Goal: Information Seeking & Learning: Check status

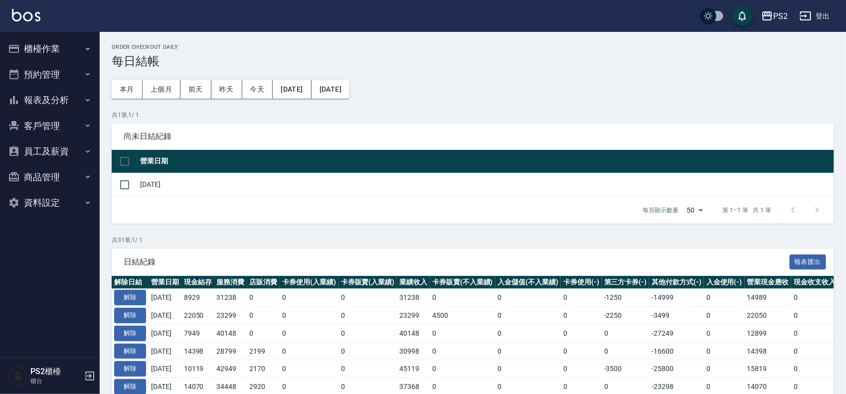
click at [53, 52] on button "櫃檯作業" at bounding box center [50, 49] width 92 height 26
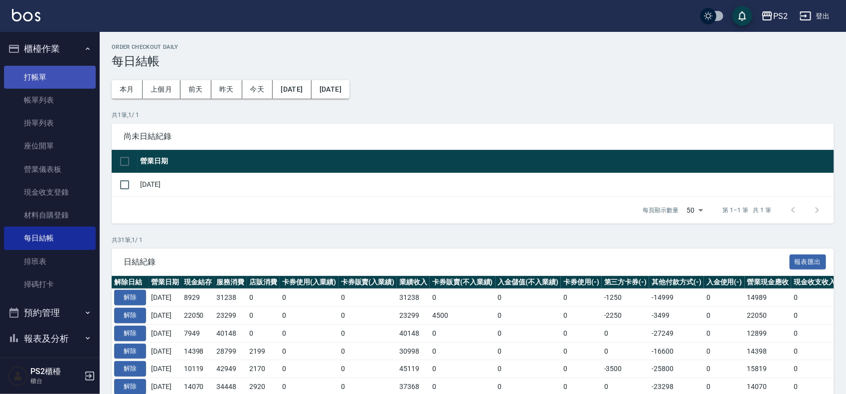
click at [53, 83] on link "打帳單" at bounding box center [50, 77] width 92 height 23
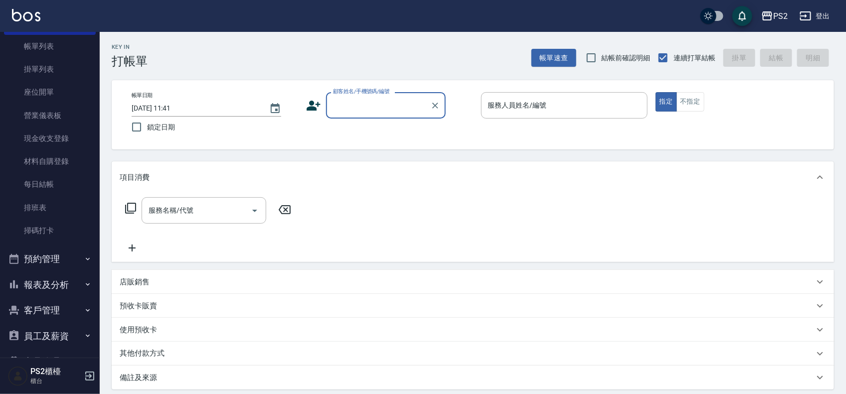
scroll to position [108, 0]
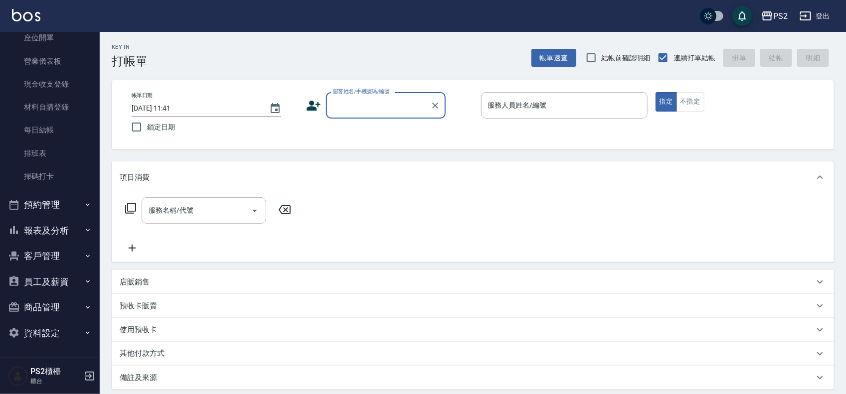
click at [54, 233] on button "報表及分析" at bounding box center [50, 231] width 92 height 26
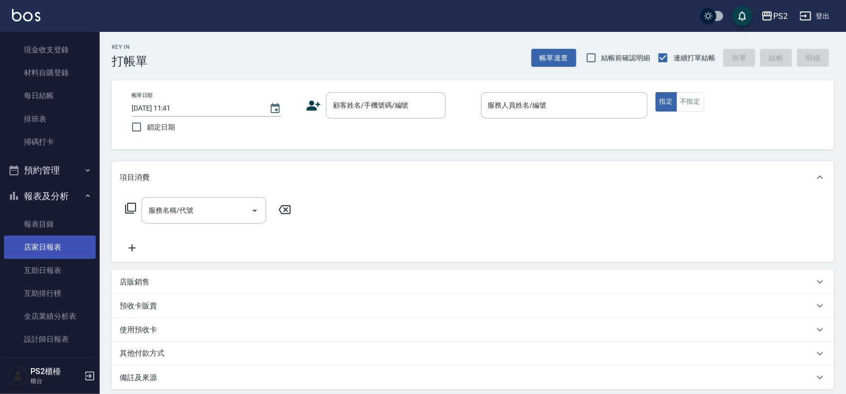
scroll to position [233, 0]
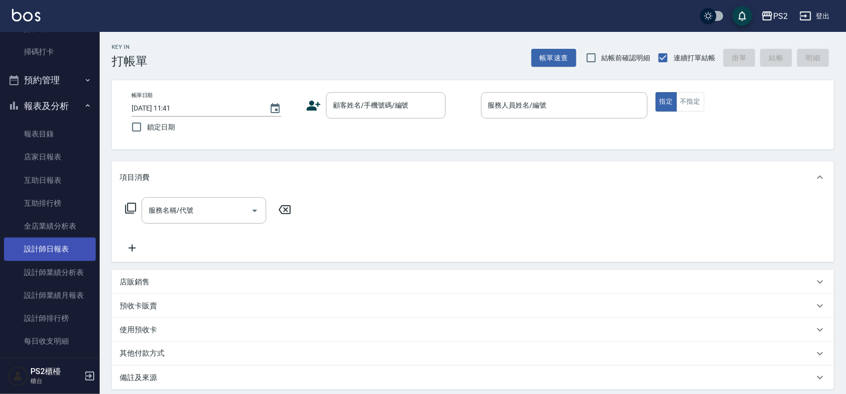
click at [68, 254] on link "設計師日報表" at bounding box center [50, 249] width 92 height 23
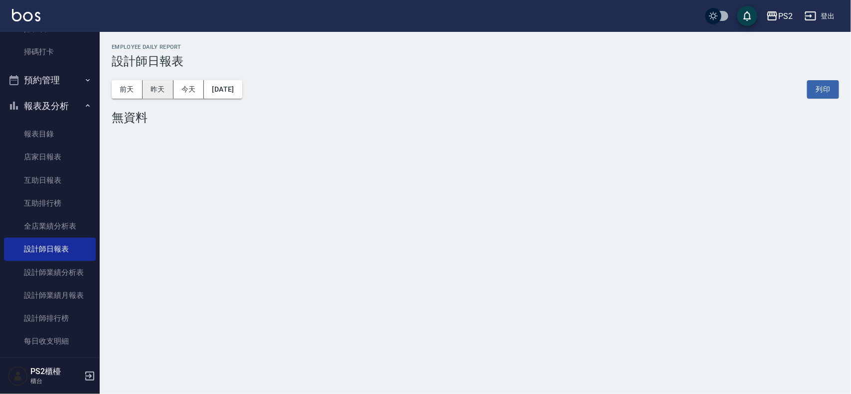
click at [156, 95] on button "昨天" at bounding box center [158, 89] width 31 height 18
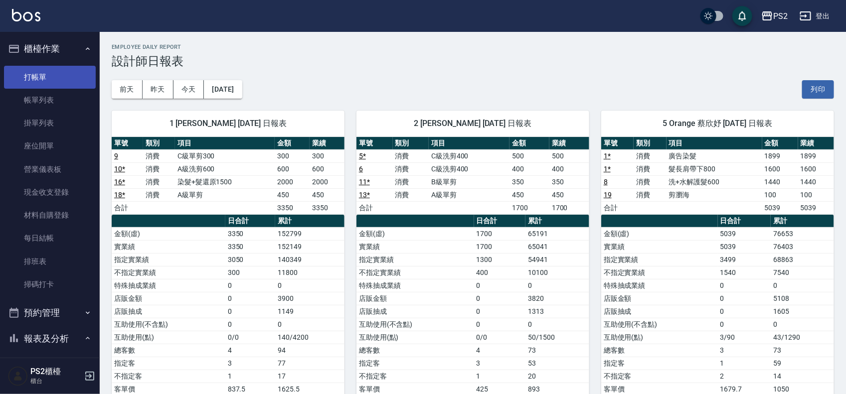
click at [45, 75] on link "打帳單" at bounding box center [50, 77] width 92 height 23
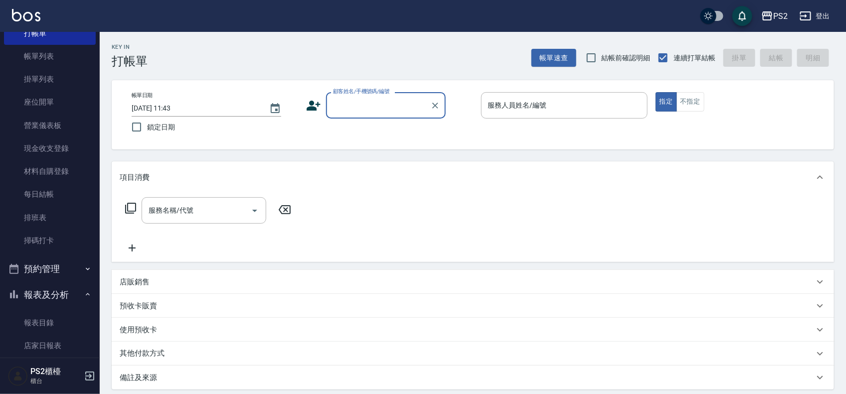
scroll to position [125, 0]
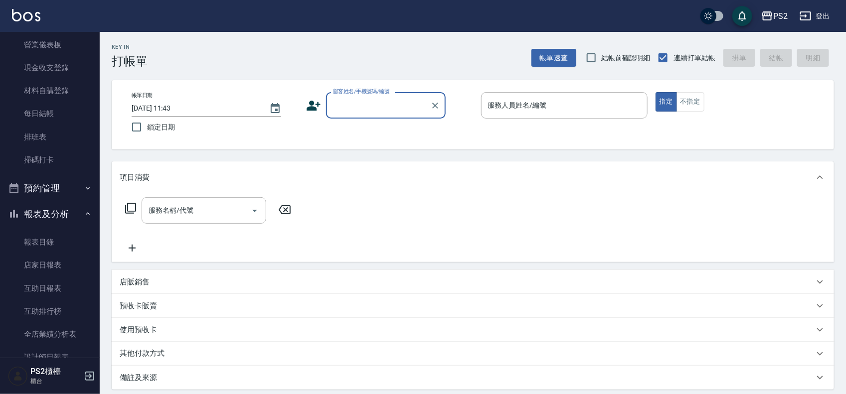
click at [78, 212] on button "報表及分析" at bounding box center [50, 214] width 92 height 26
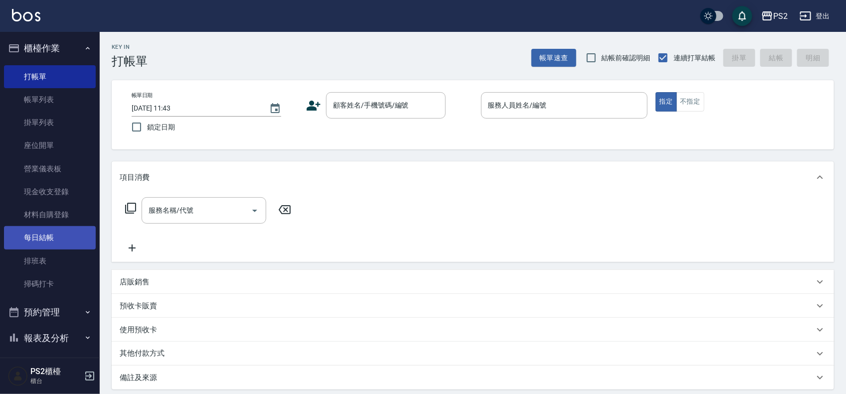
scroll to position [0, 0]
click at [84, 46] on icon "button" at bounding box center [88, 49] width 8 height 8
